Goal: Transaction & Acquisition: Subscribe to service/newsletter

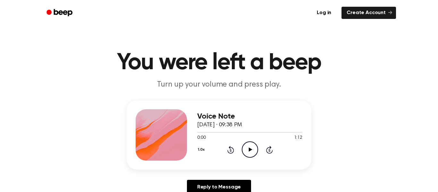
click at [246, 145] on icon "Play Audio" at bounding box center [250, 149] width 16 height 16
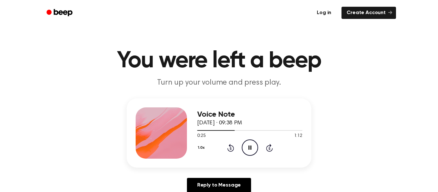
click at [335, 12] on link "Log in" at bounding box center [323, 12] width 27 height 15
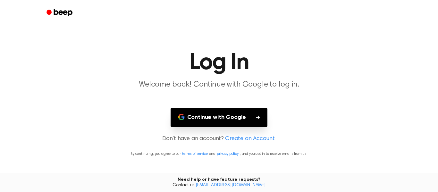
click at [66, 13] on icon "Beep" at bounding box center [63, 12] width 19 height 7
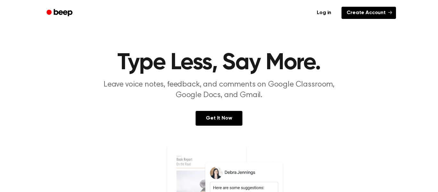
click at [371, 14] on link "Create Account" at bounding box center [368, 13] width 54 height 12
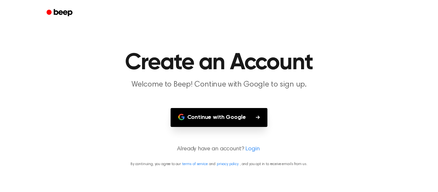
click at [219, 139] on main "Create an Account Welcome to Beep! Continue with Google to sign up. Continue wi…" at bounding box center [219, 96] width 438 height 192
click at [220, 116] on button "Continue with Google" at bounding box center [218, 117] width 97 height 19
